Goal: Check status: Check status

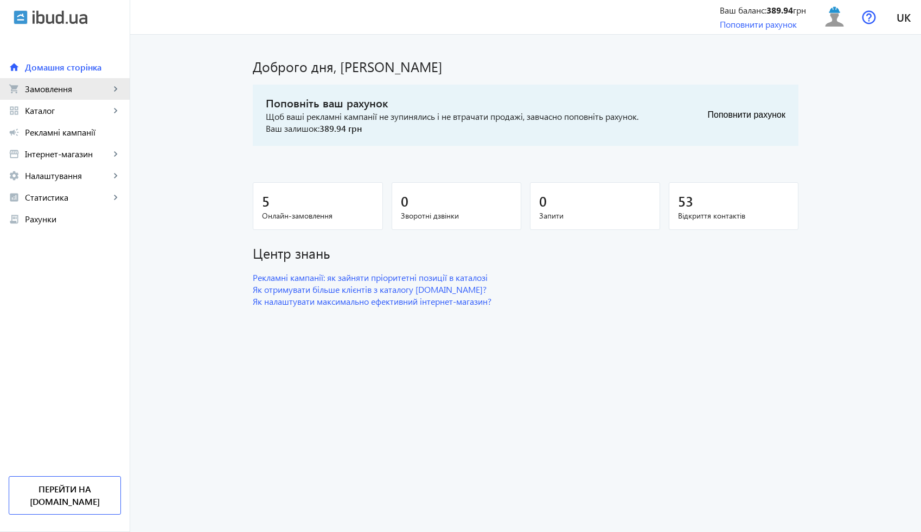
click at [12, 93] on mat-icon "shopping_cart" at bounding box center [14, 89] width 11 height 11
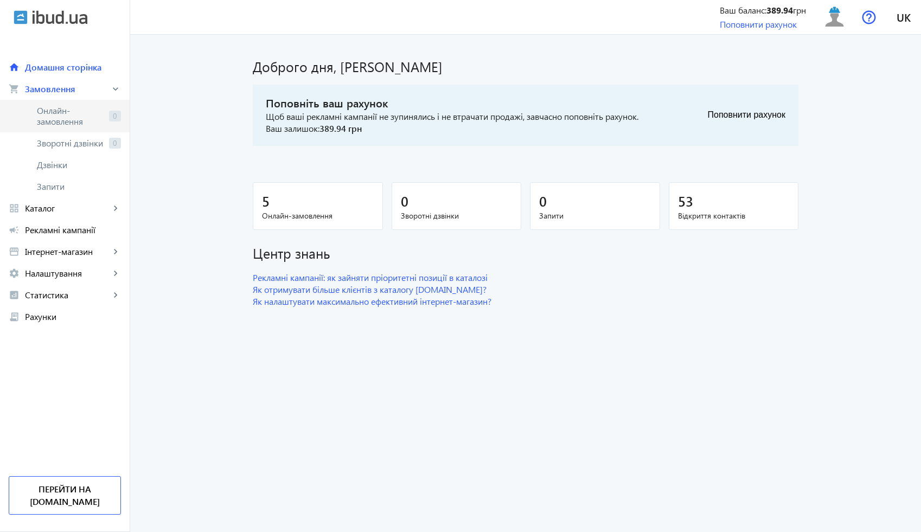
click at [75, 124] on span "Онлайн-замовлення" at bounding box center [71, 116] width 68 height 22
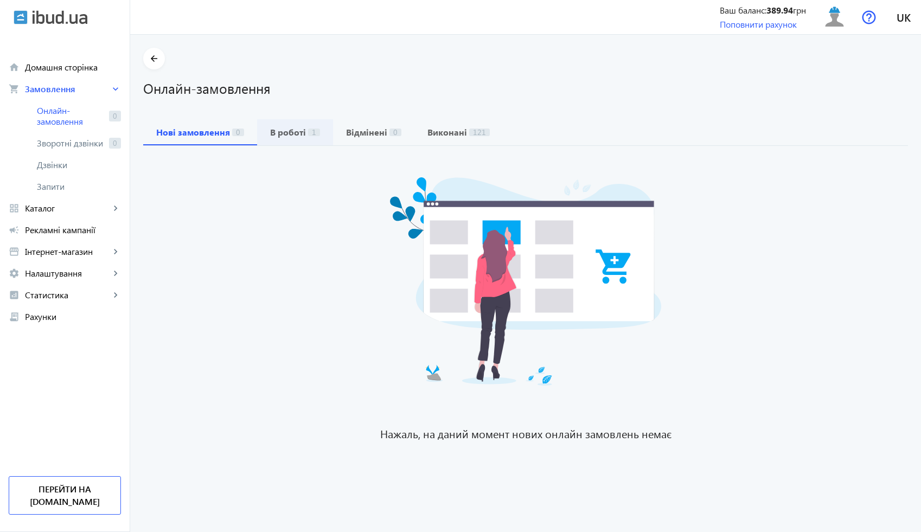
click at [281, 136] on b "В роботі" at bounding box center [288, 132] width 36 height 9
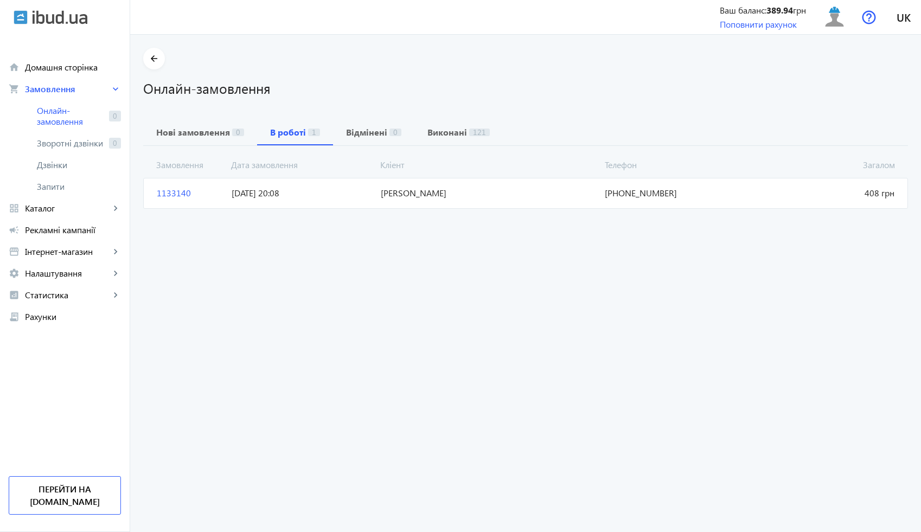
click at [323, 195] on span "[DATE] 20:08" at bounding box center [301, 193] width 149 height 12
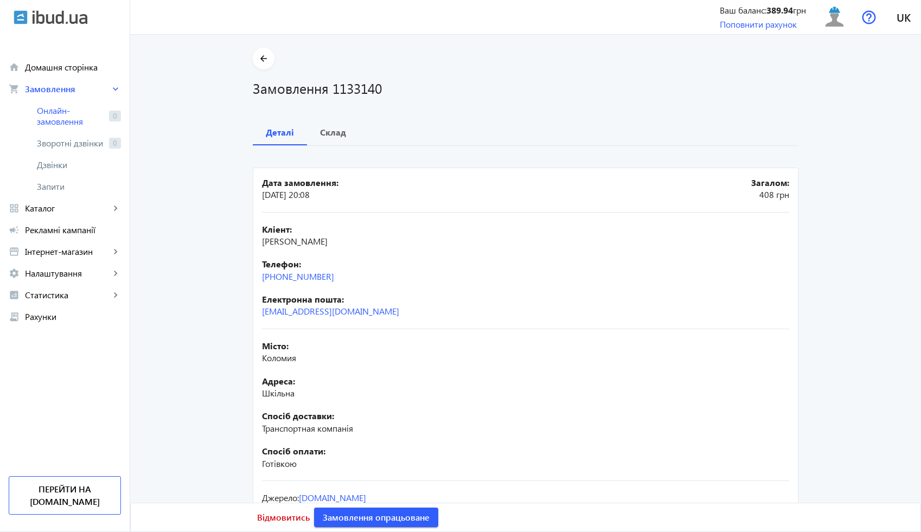
drag, startPoint x: 344, startPoint y: 278, endPoint x: 242, endPoint y: 277, distance: 101.9
click at [242, 277] on div "arrow_back Замовлення 1133140 Деталі Склад Дата замовлення: [DATE] 20:08 Загало…" at bounding box center [525, 302] width 571 height 508
copy link "[PHONE_NUMBER]"
click at [329, 136] on b "Склад" at bounding box center [333, 132] width 26 height 9
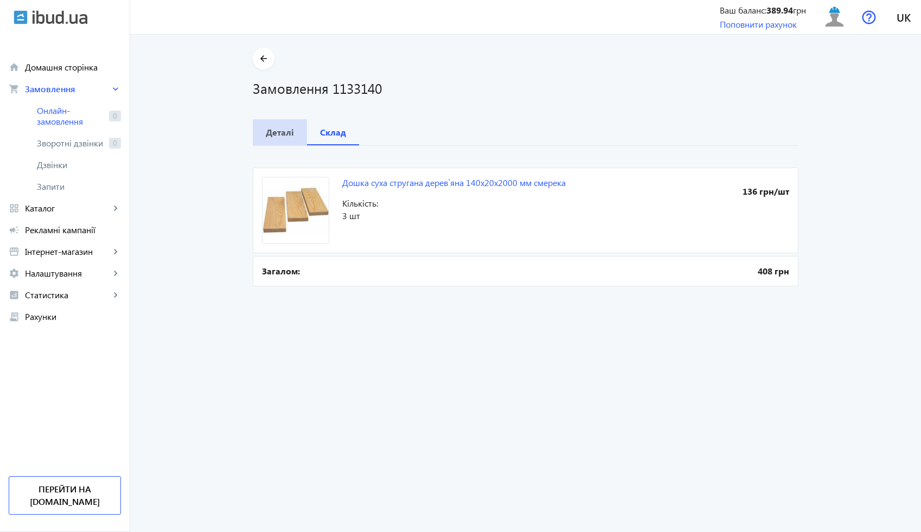
click at [285, 139] on span "Деталі" at bounding box center [280, 132] width 28 height 26
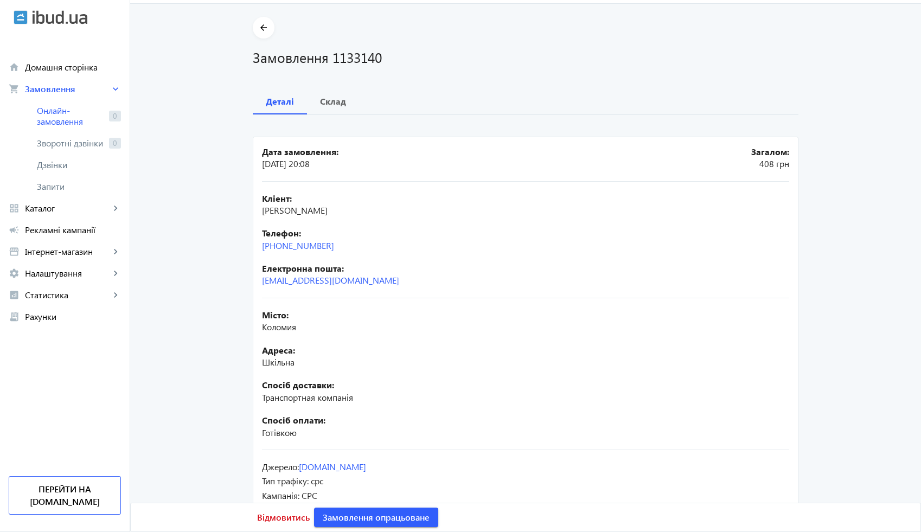
scroll to position [32, 0]
click at [326, 92] on span "Склад" at bounding box center [333, 100] width 26 height 26
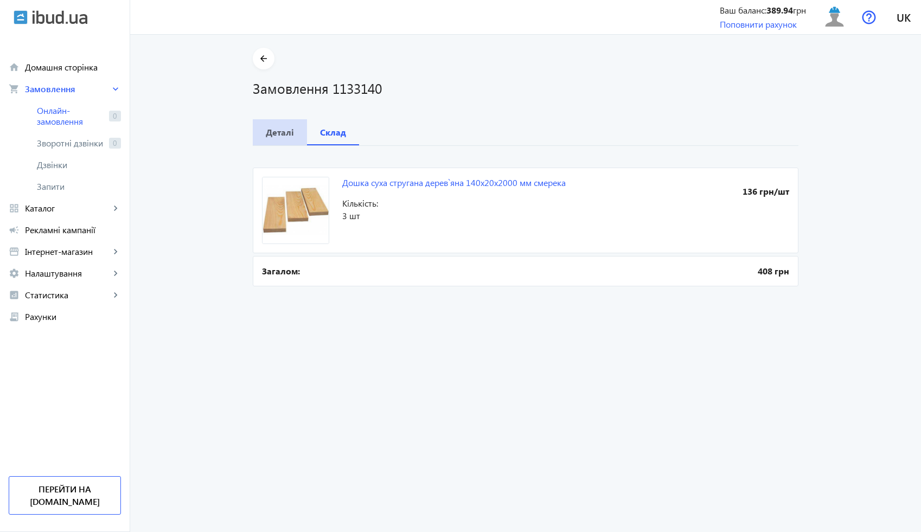
click at [279, 130] on b "Деталі" at bounding box center [280, 132] width 28 height 9
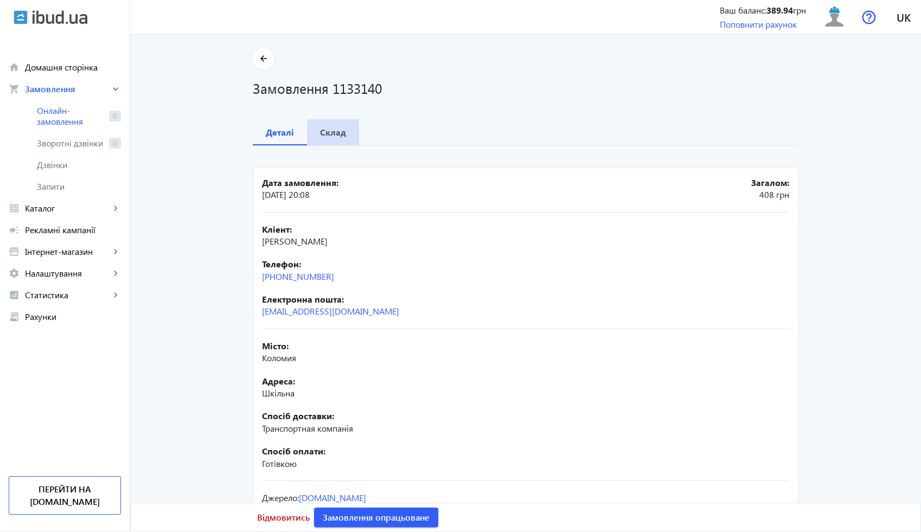
click at [335, 138] on span "Склад" at bounding box center [333, 132] width 26 height 26
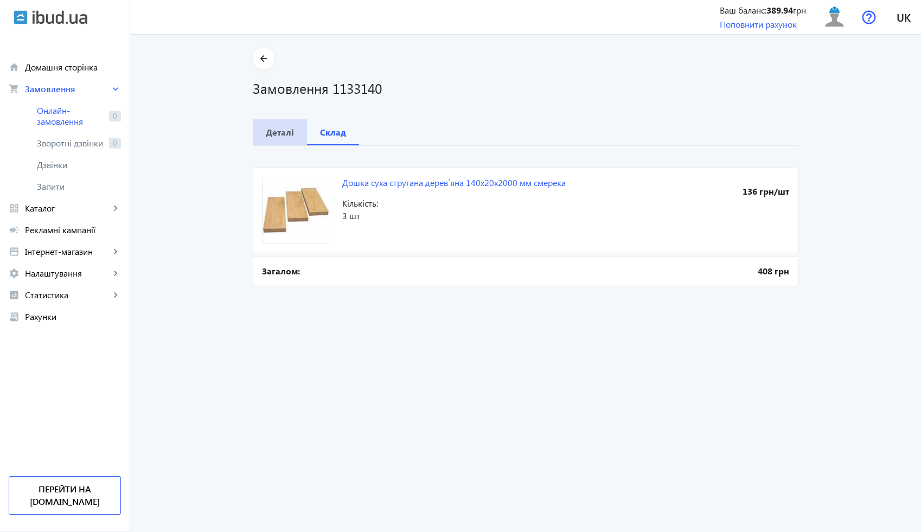
click at [296, 136] on div "Деталі" at bounding box center [280, 132] width 54 height 26
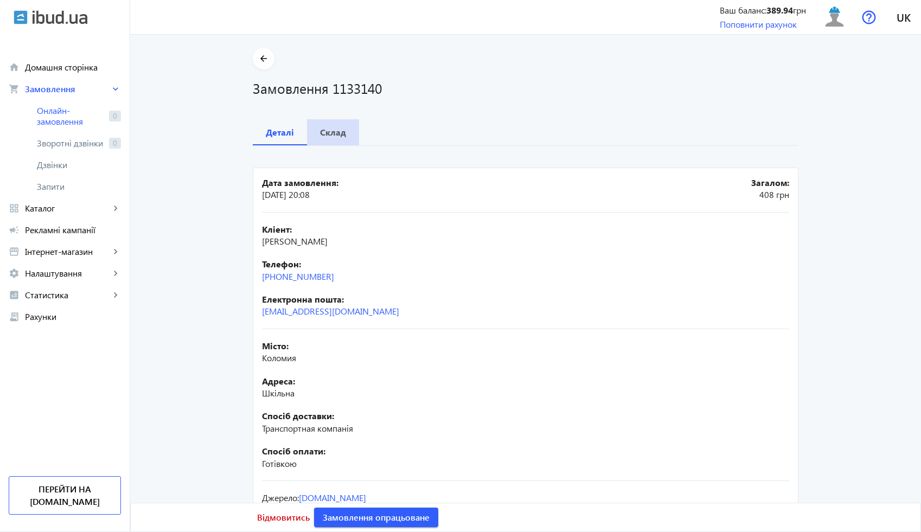
click at [352, 143] on div "Склад" at bounding box center [333, 132] width 52 height 26
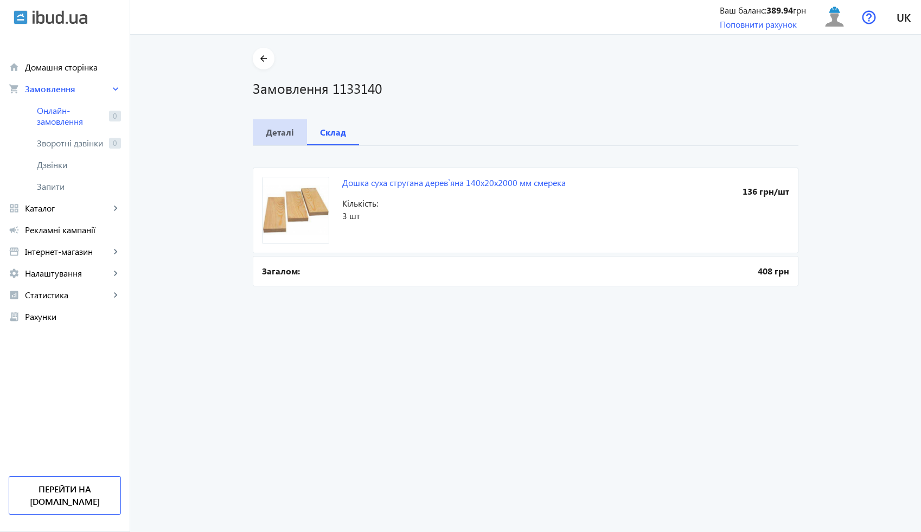
click at [281, 137] on b "Деталі" at bounding box center [280, 132] width 28 height 9
